Goal: Task Accomplishment & Management: Manage account settings

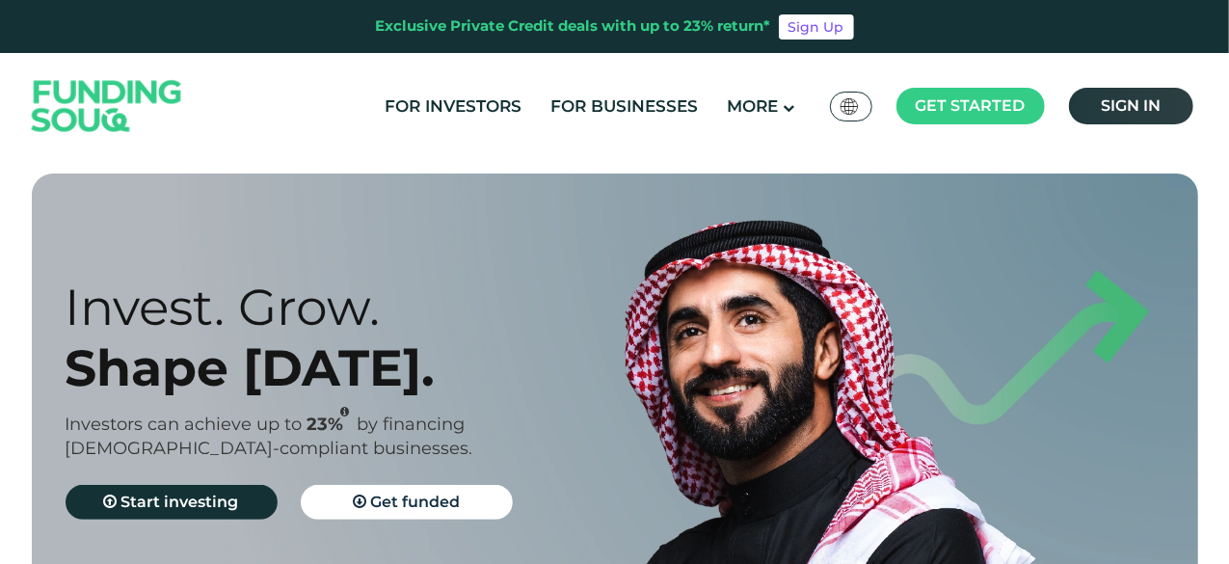
click at [1135, 101] on span "Sign in" at bounding box center [1131, 105] width 60 height 18
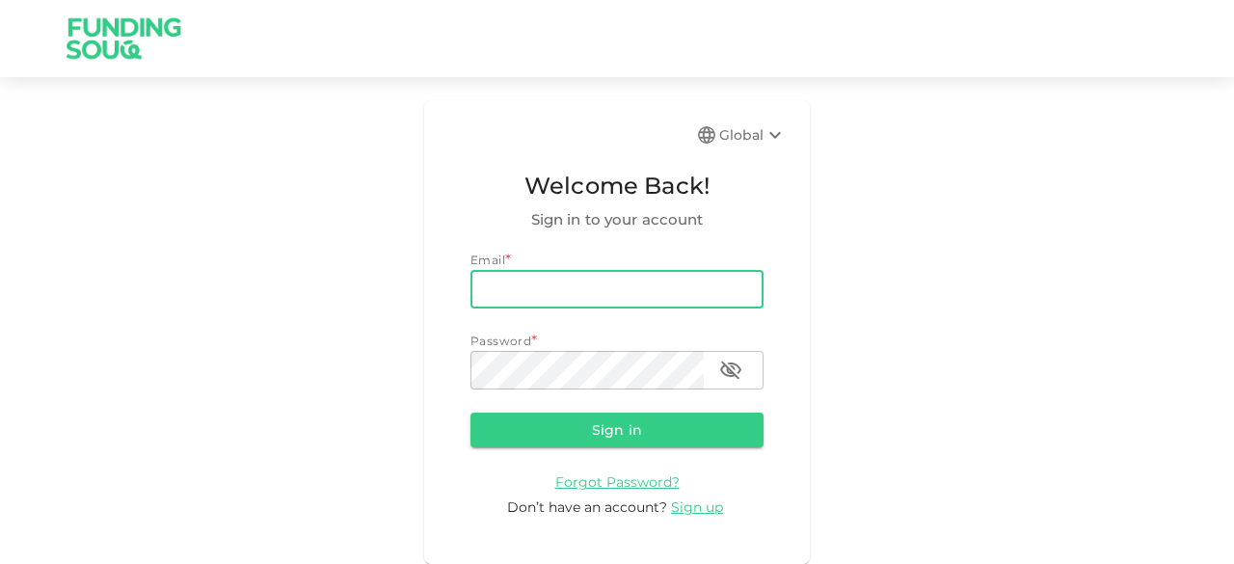
click at [528, 292] on input "email" at bounding box center [616, 289] width 293 height 39
type input "salemalkalbani2@gmail.com"
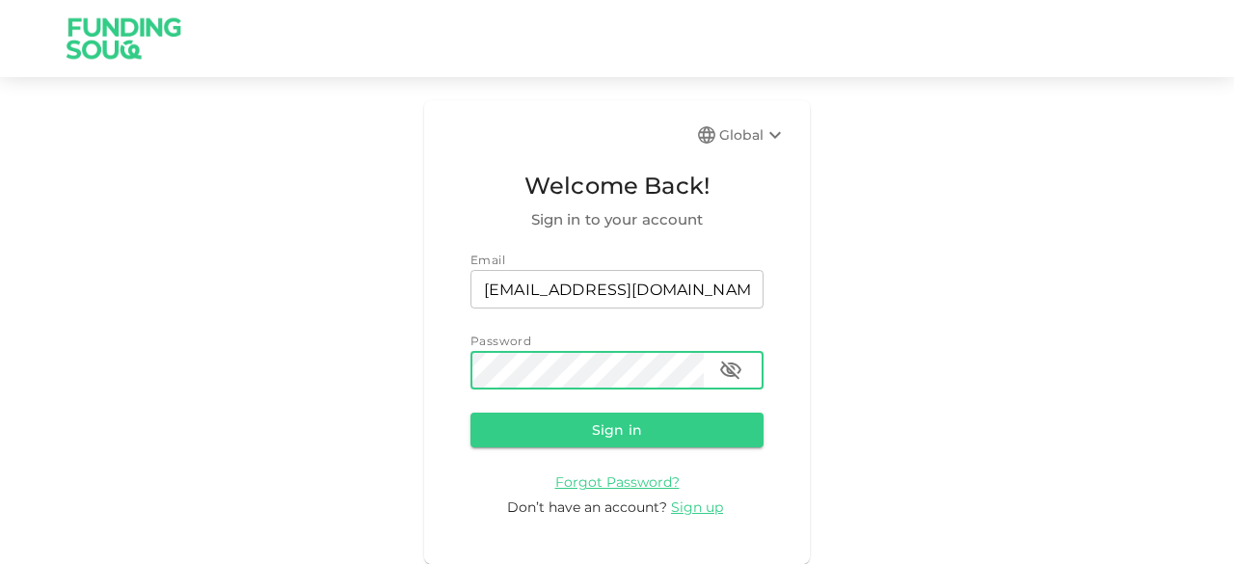
click at [470, 412] on button "Sign in" at bounding box center [616, 429] width 293 height 35
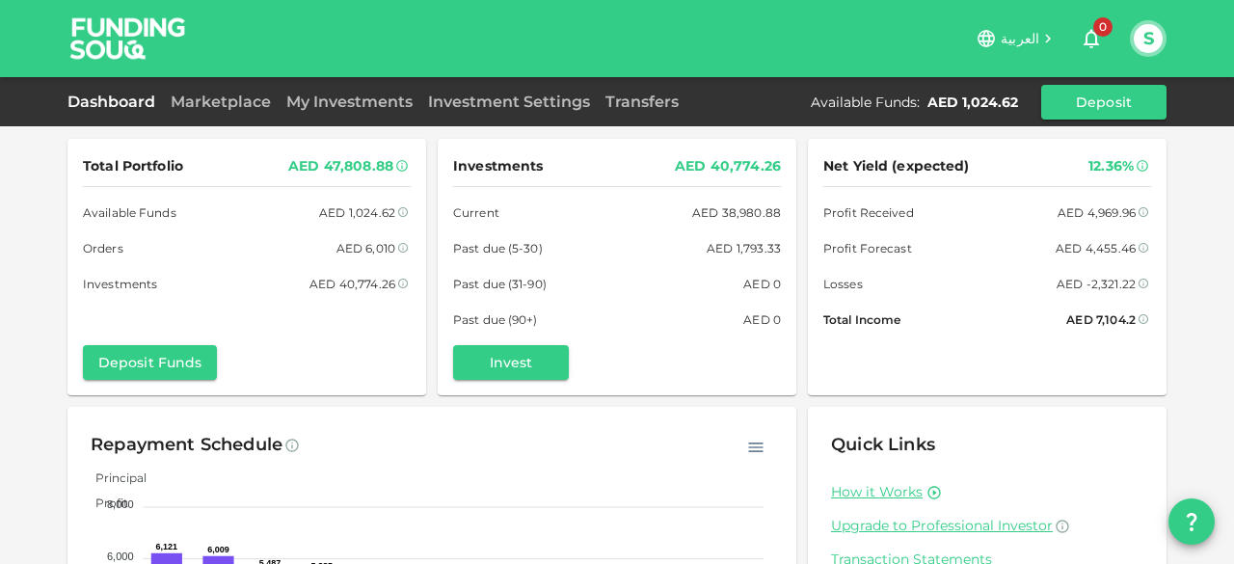
click at [1023, 33] on span "العربية" at bounding box center [1019, 38] width 39 height 17
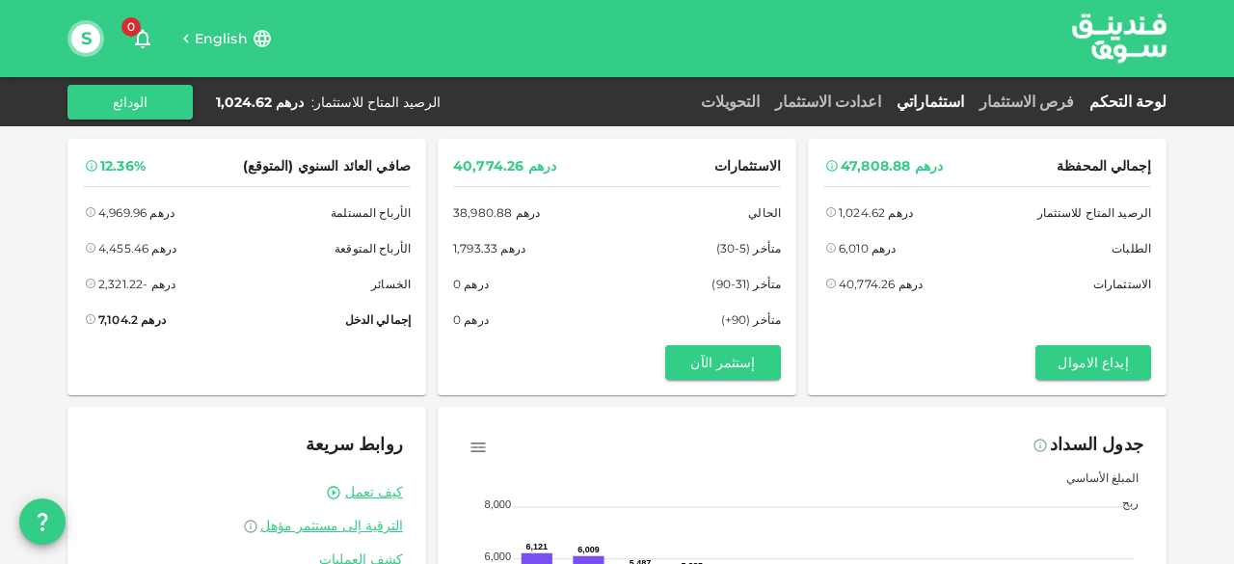
click at [971, 98] on link "استثماراتي" at bounding box center [930, 102] width 83 height 18
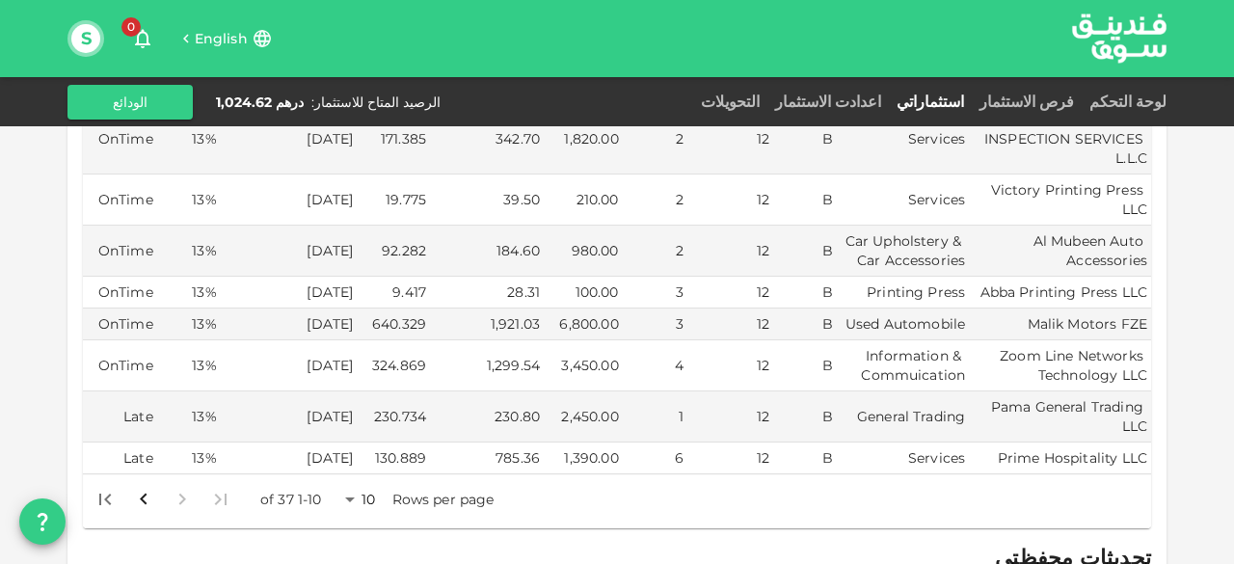
scroll to position [675, 0]
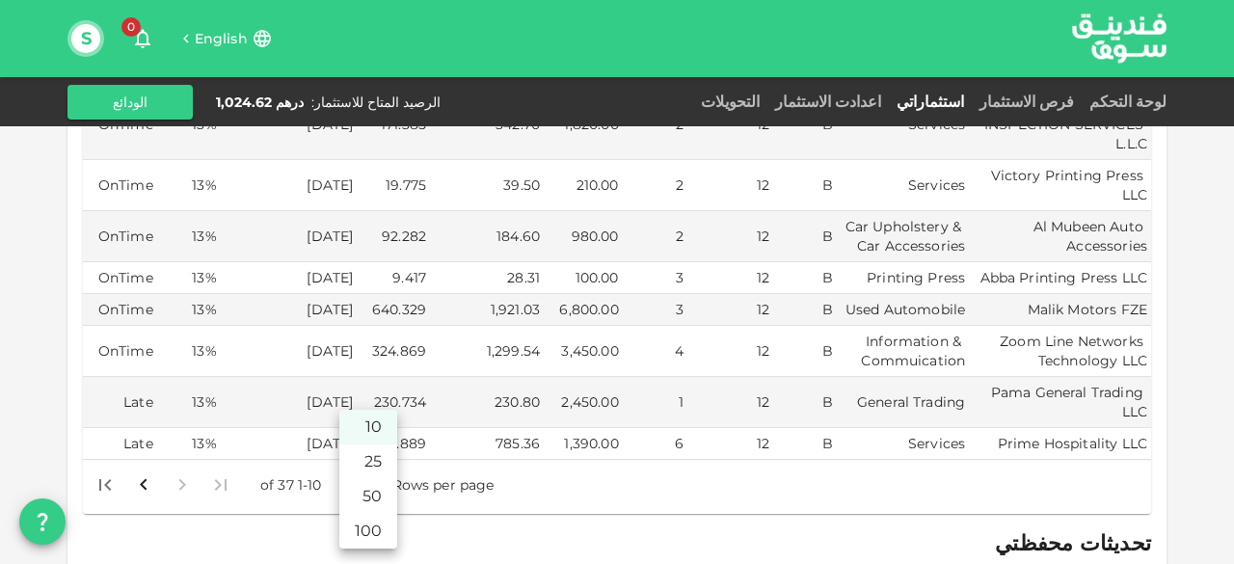
click at [359, 460] on body "English 0 S لوحة التحكم فرص الاستثمار استثماراتي اعدادت الاستثمار التحويلات الر…" at bounding box center [617, 282] width 1234 height 564
click at [364, 489] on li "50" at bounding box center [368, 496] width 58 height 35
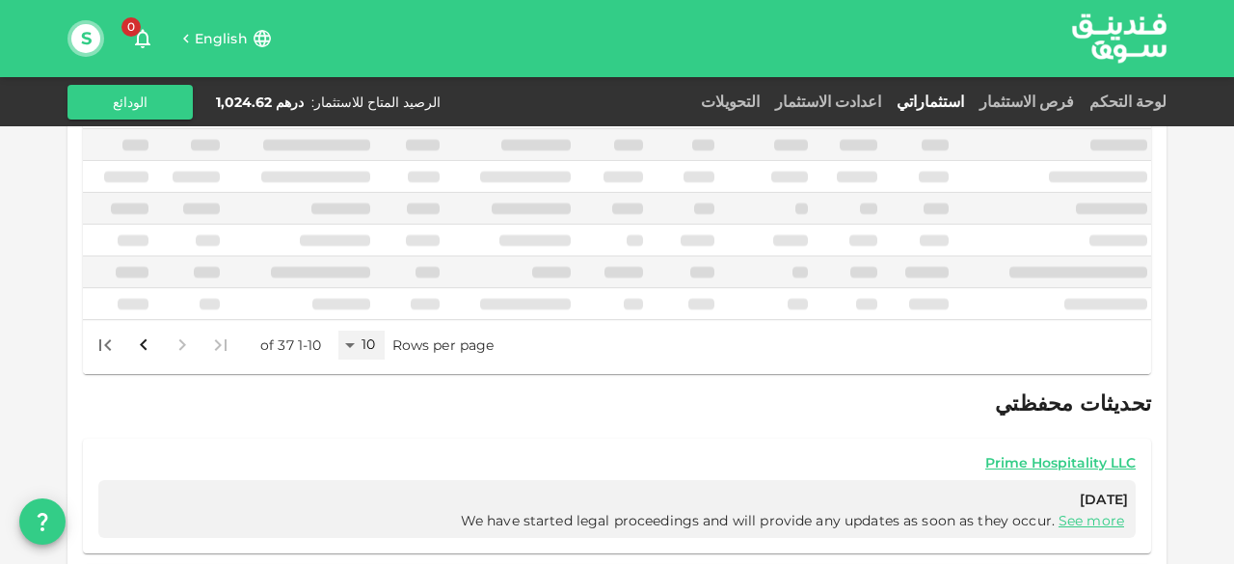
scroll to position [669, 0]
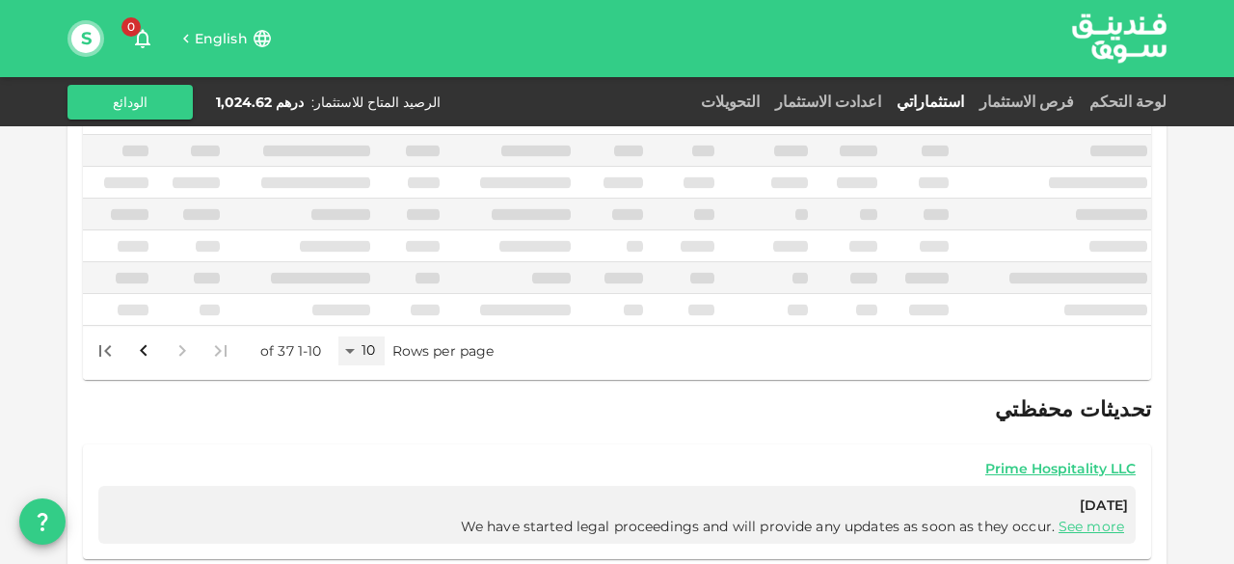
type input "50"
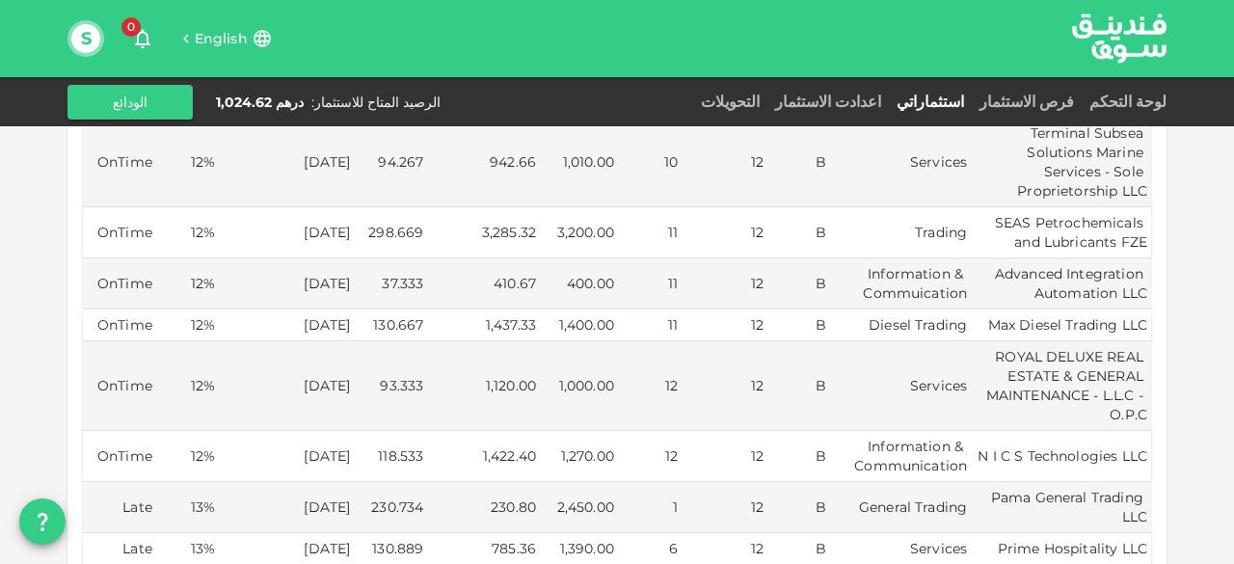
scroll to position [2024, 0]
